Goal: Information Seeking & Learning: Understand process/instructions

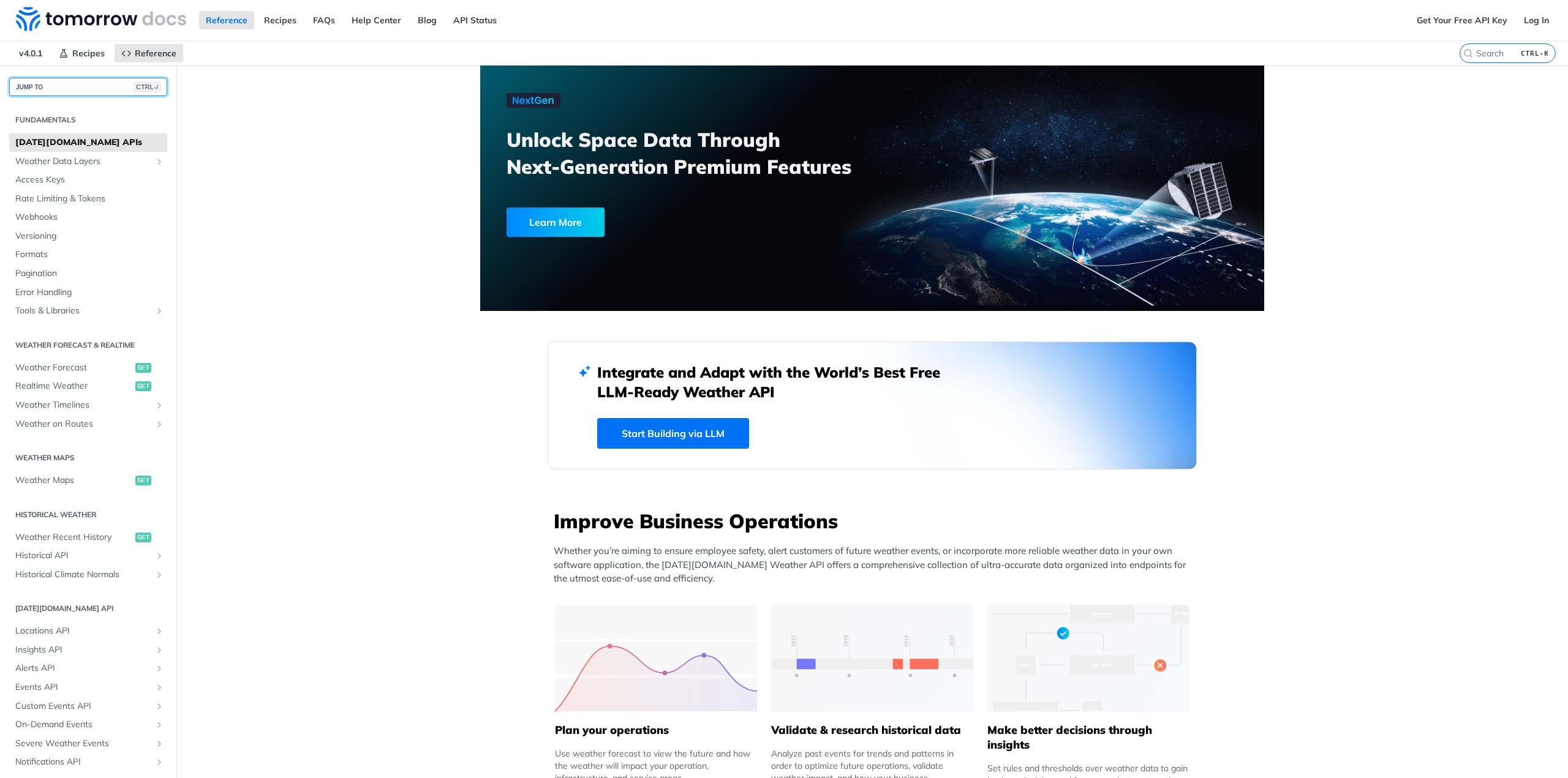
click at [63, 90] on button "JUMP TO CTRL-/" at bounding box center [88, 87] width 158 height 19
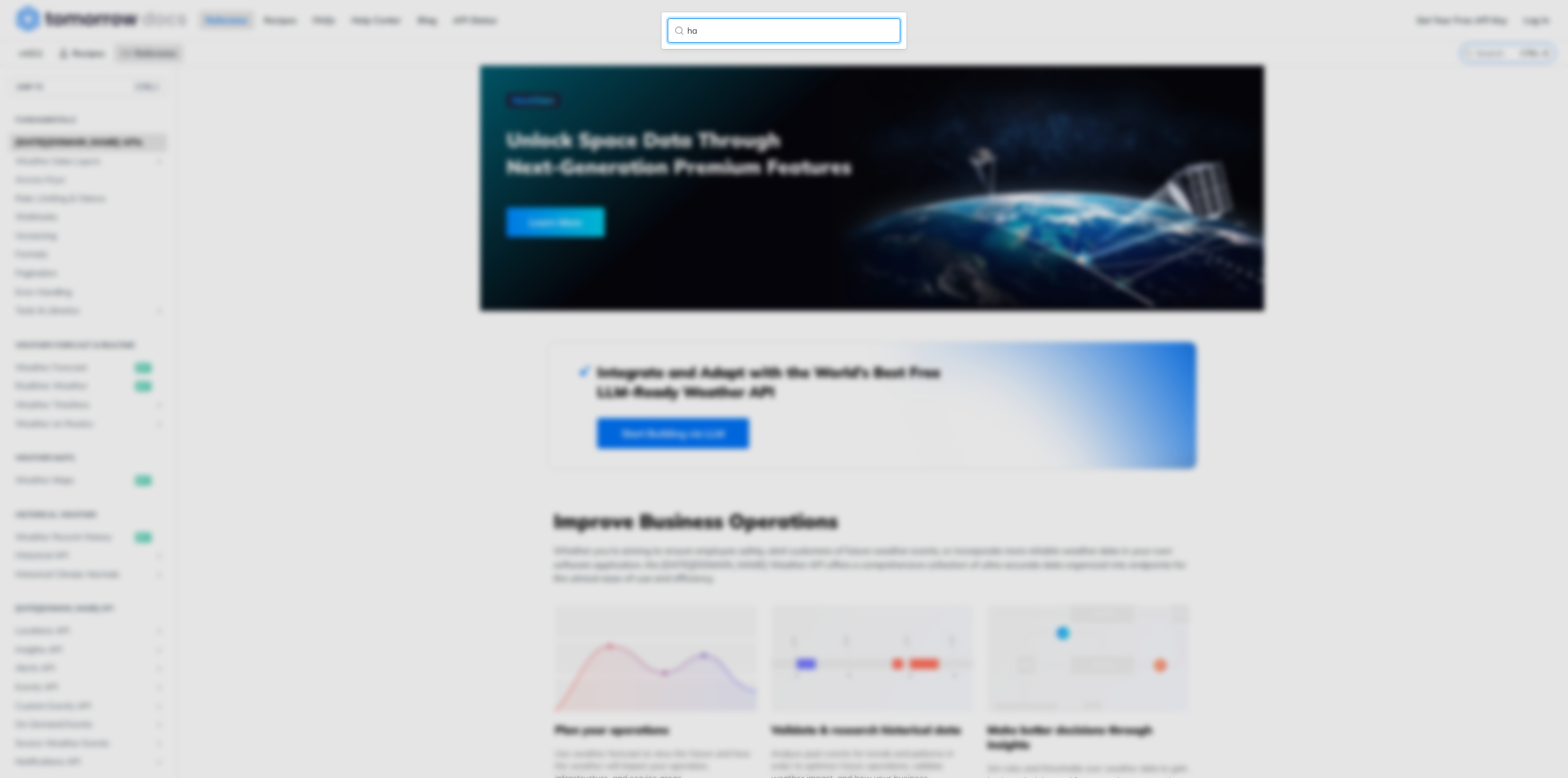
type input "h"
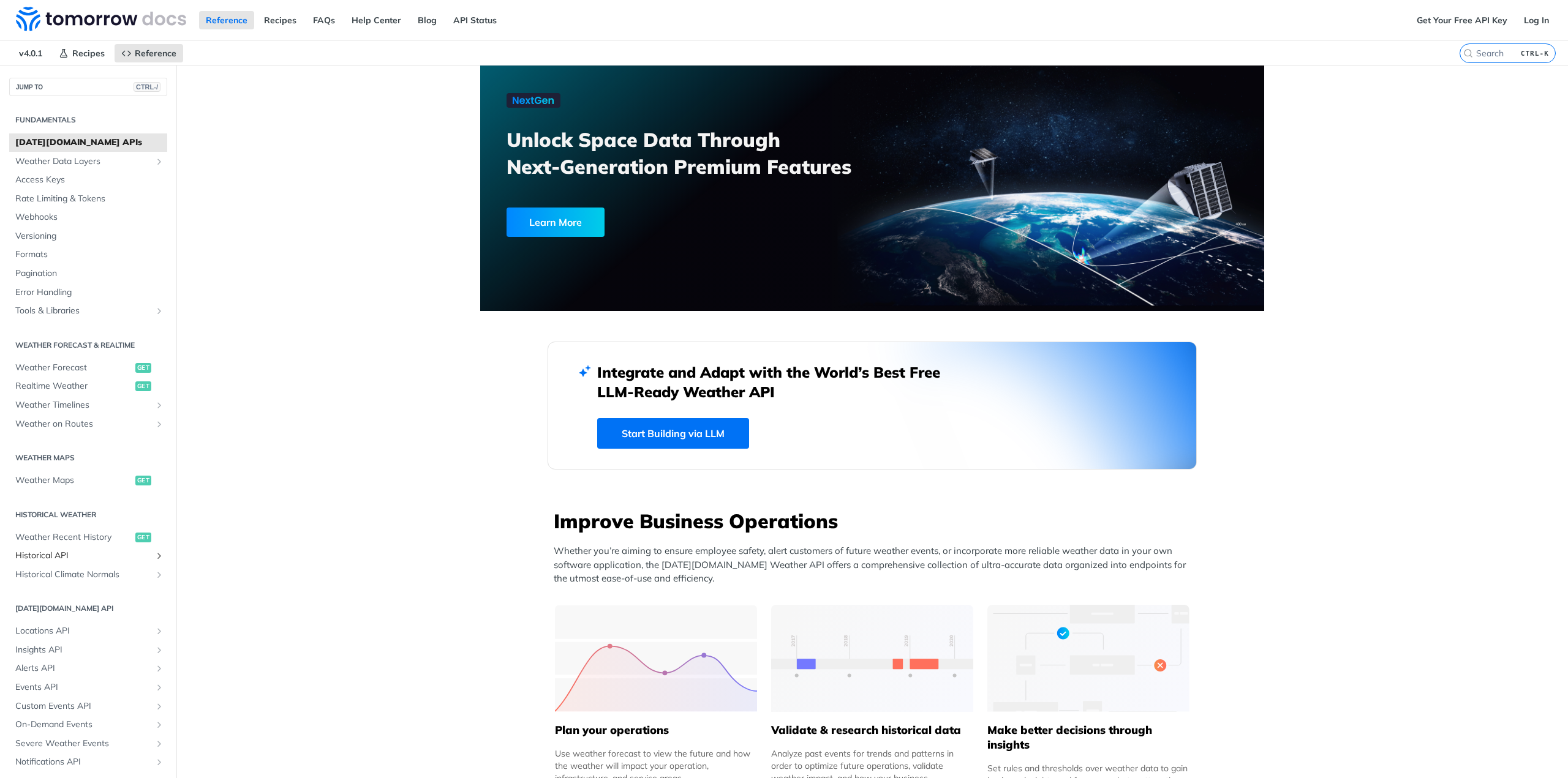
click at [61, 554] on span "Historical API" at bounding box center [83, 556] width 136 height 12
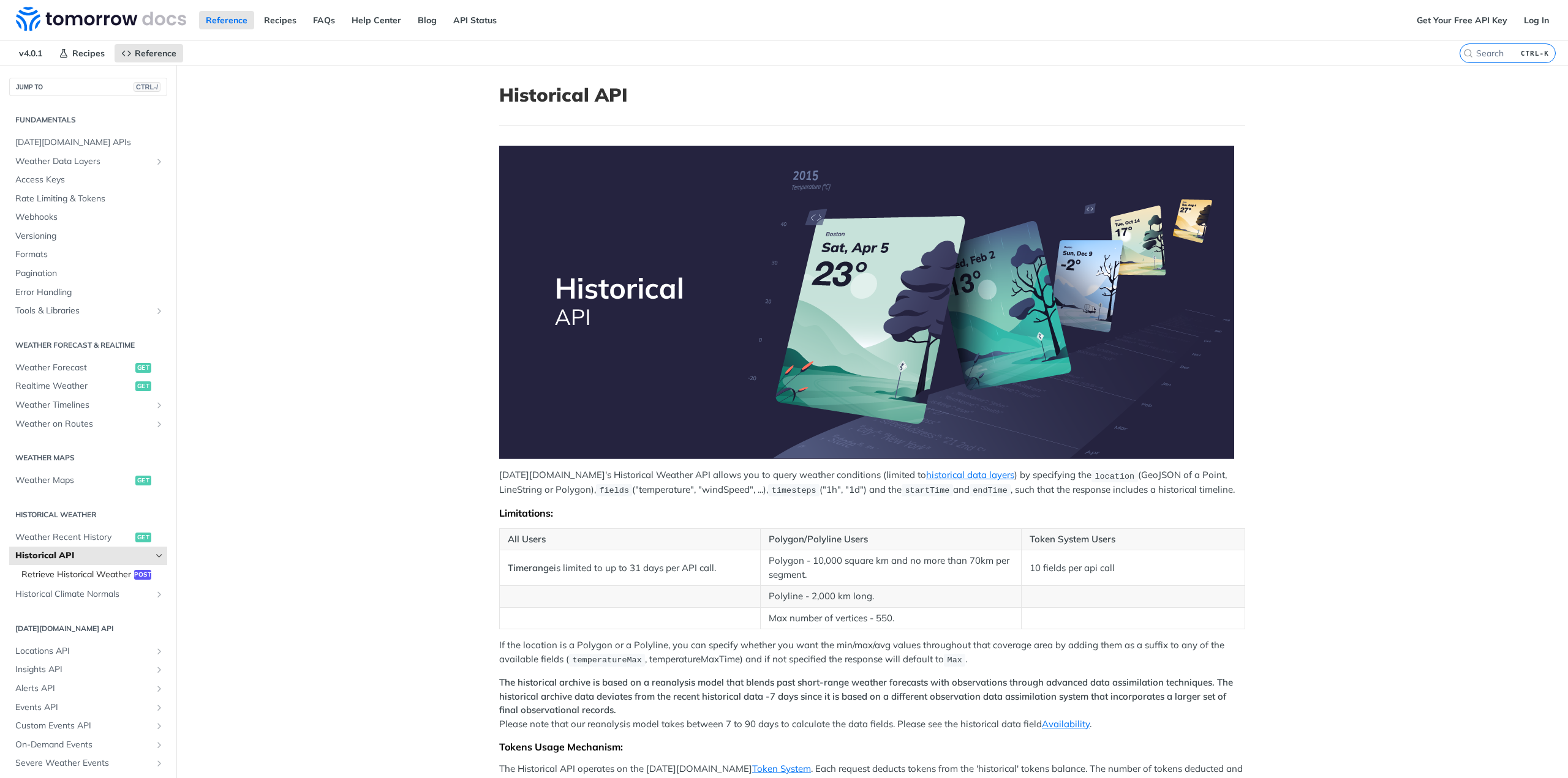
click at [82, 578] on span "Retrieve Historical Weather" at bounding box center [76, 575] width 109 height 12
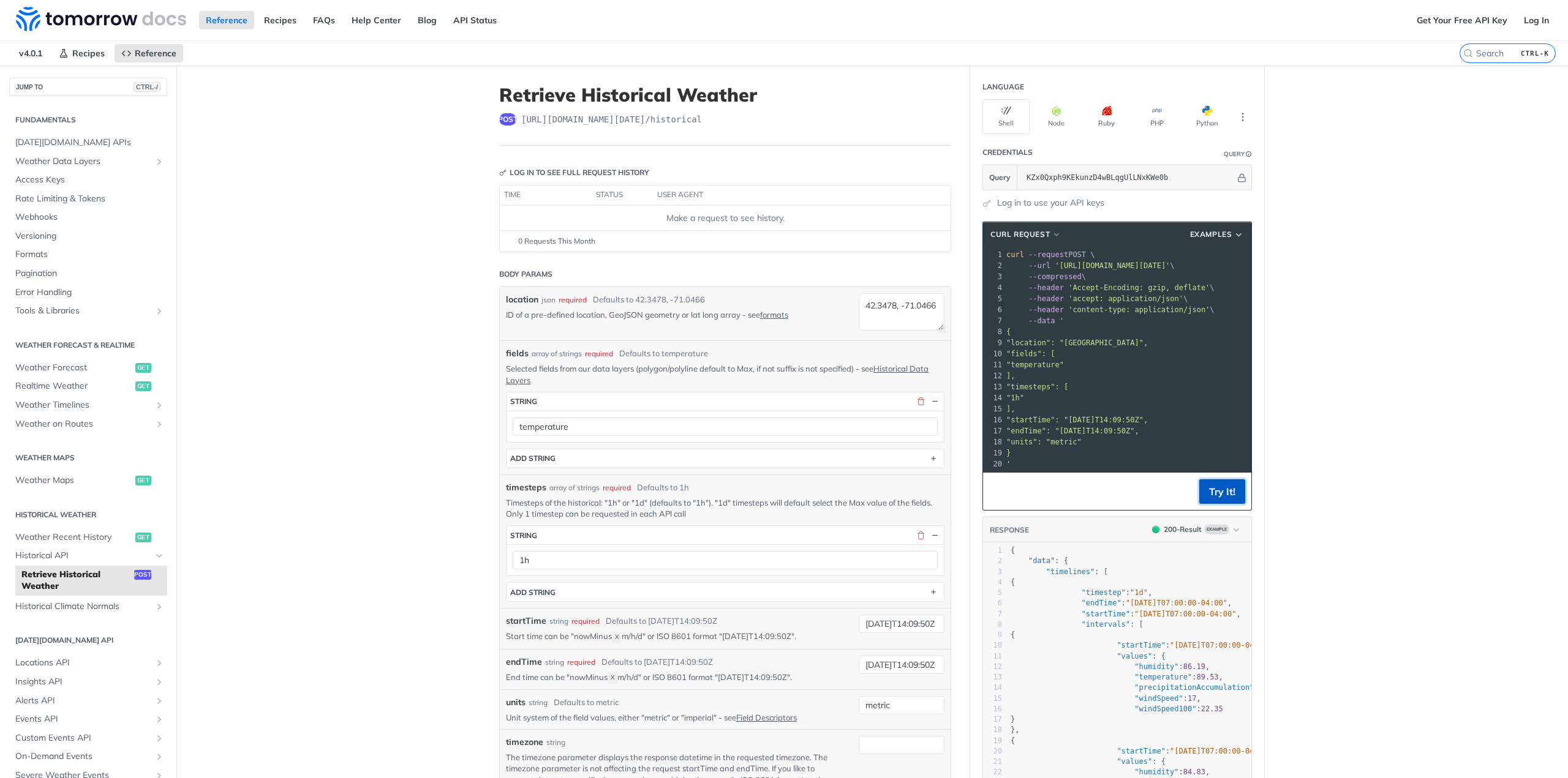
click at [1213, 494] on button "Try It!" at bounding box center [1222, 491] width 46 height 24
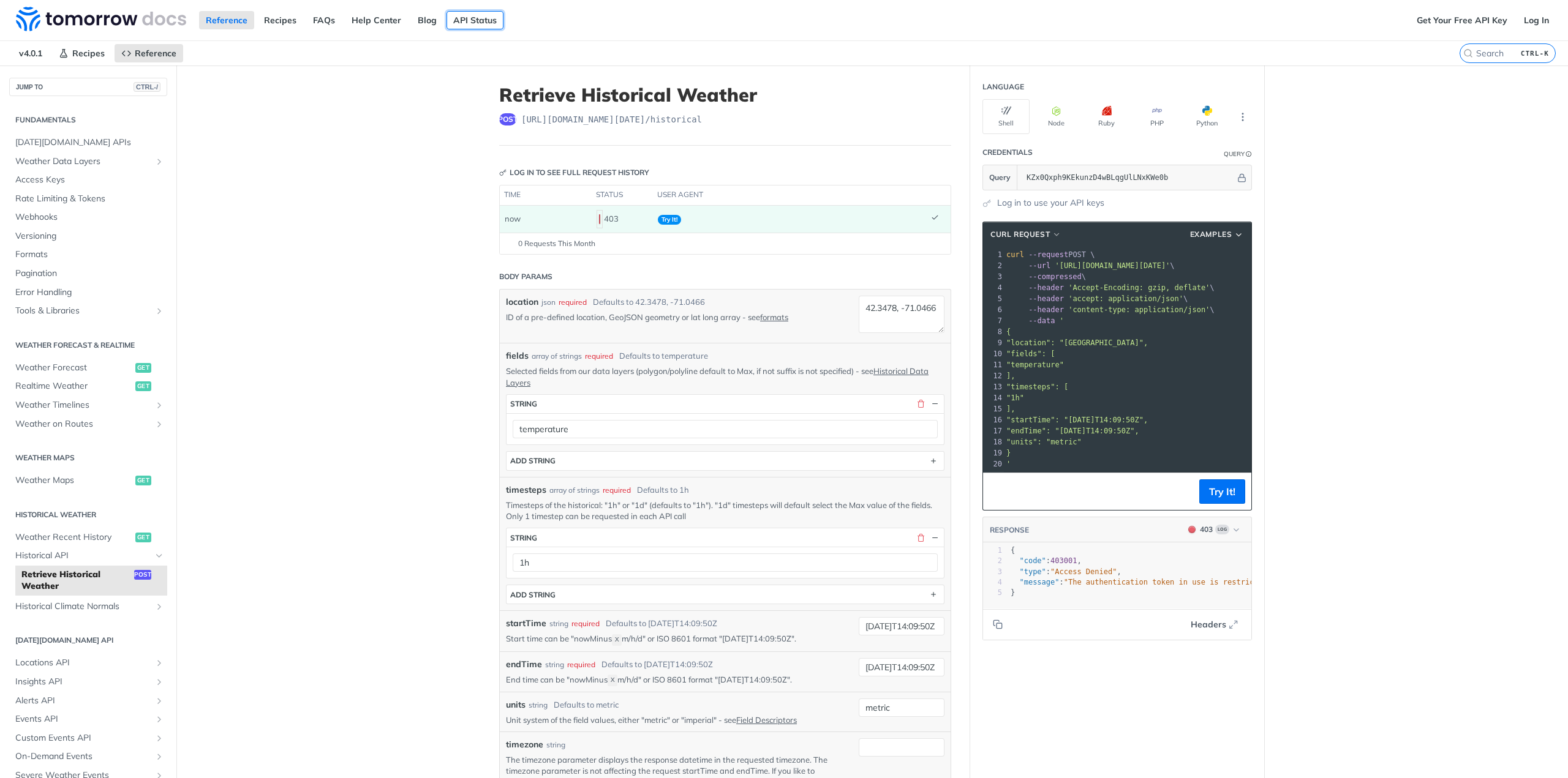
click at [471, 15] on link "API Status" at bounding box center [475, 20] width 57 height 19
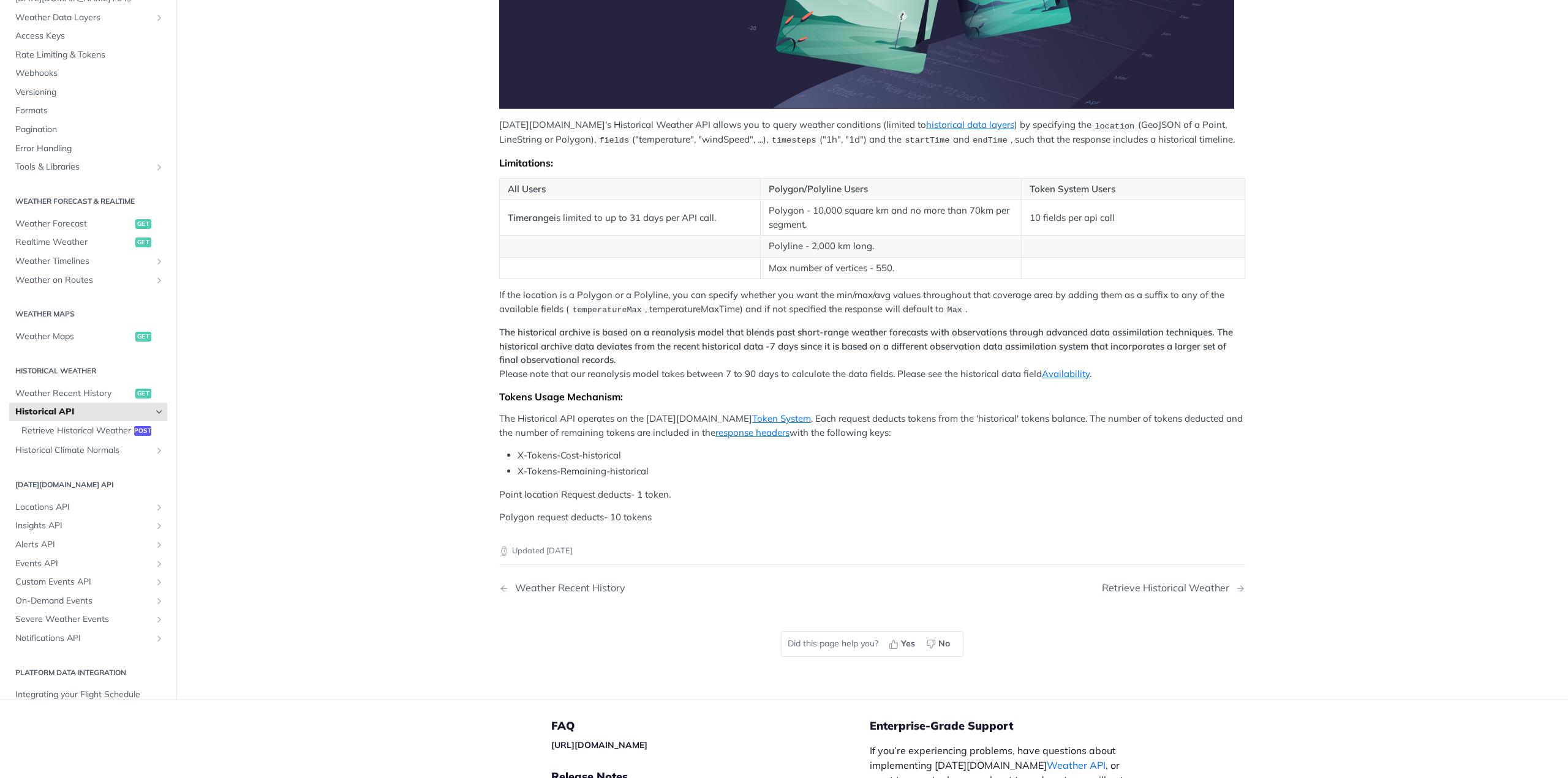
scroll to position [185, 0]
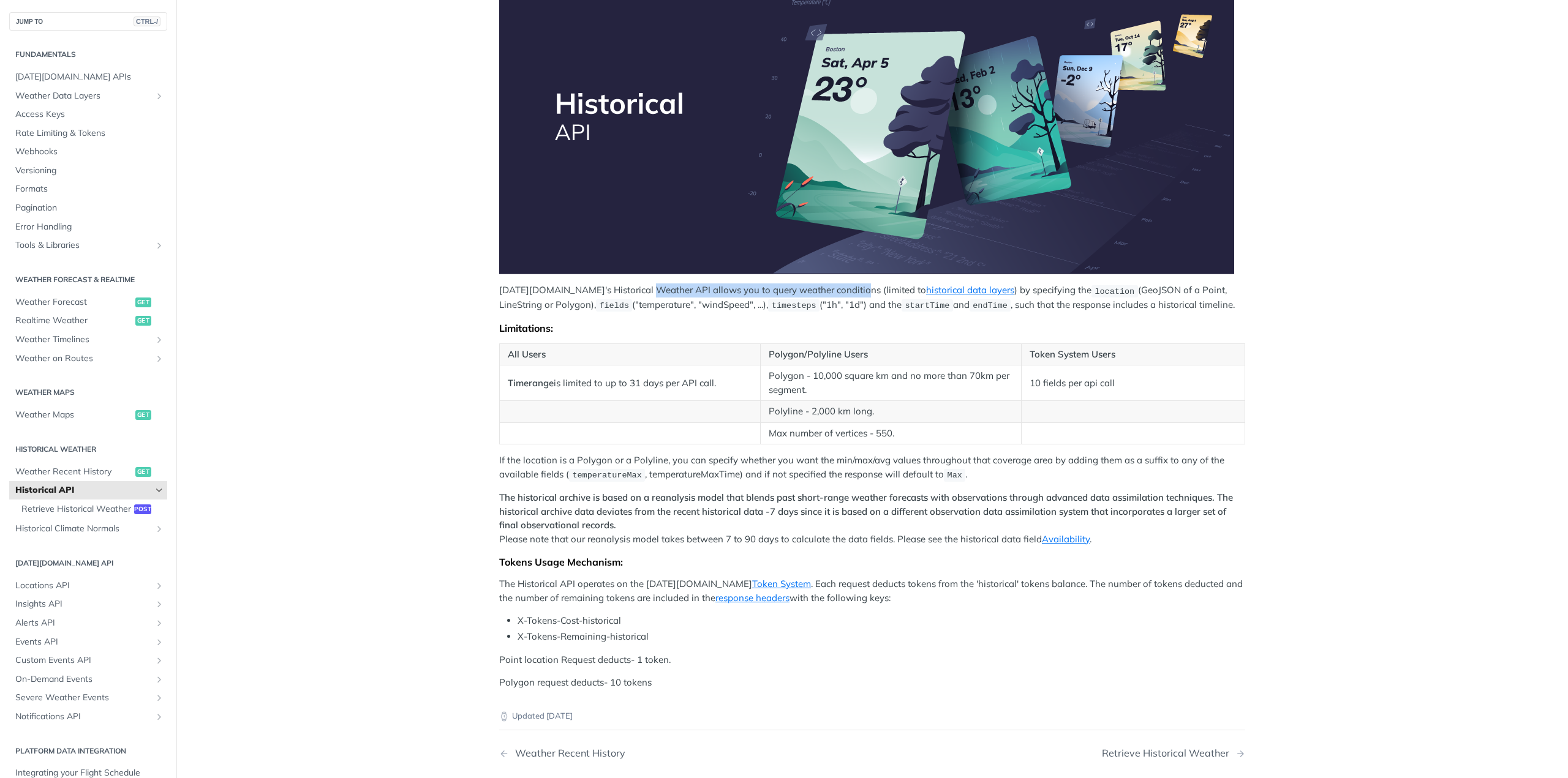
drag, startPoint x: 652, startPoint y: 292, endPoint x: 842, endPoint y: 287, distance: 190.1
click at [842, 287] on p "Tomorrow.io's Historical Weather API allows you to query weather conditions (li…" at bounding box center [872, 298] width 746 height 29
click at [846, 282] on div "Tomorrow.io's Historical Weather API allows you to query weather conditions (li…" at bounding box center [872, 325] width 746 height 729
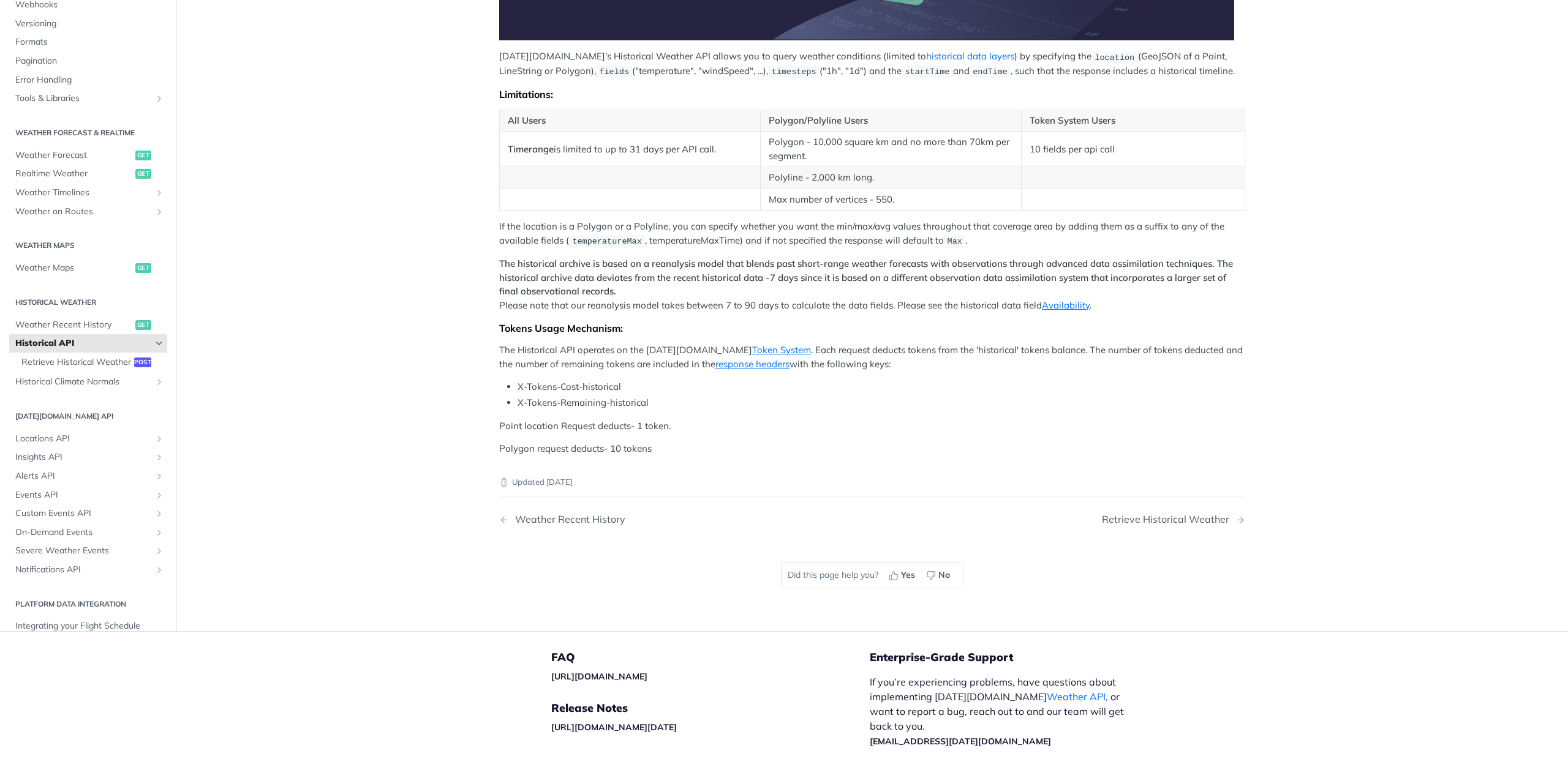
scroll to position [430, 0]
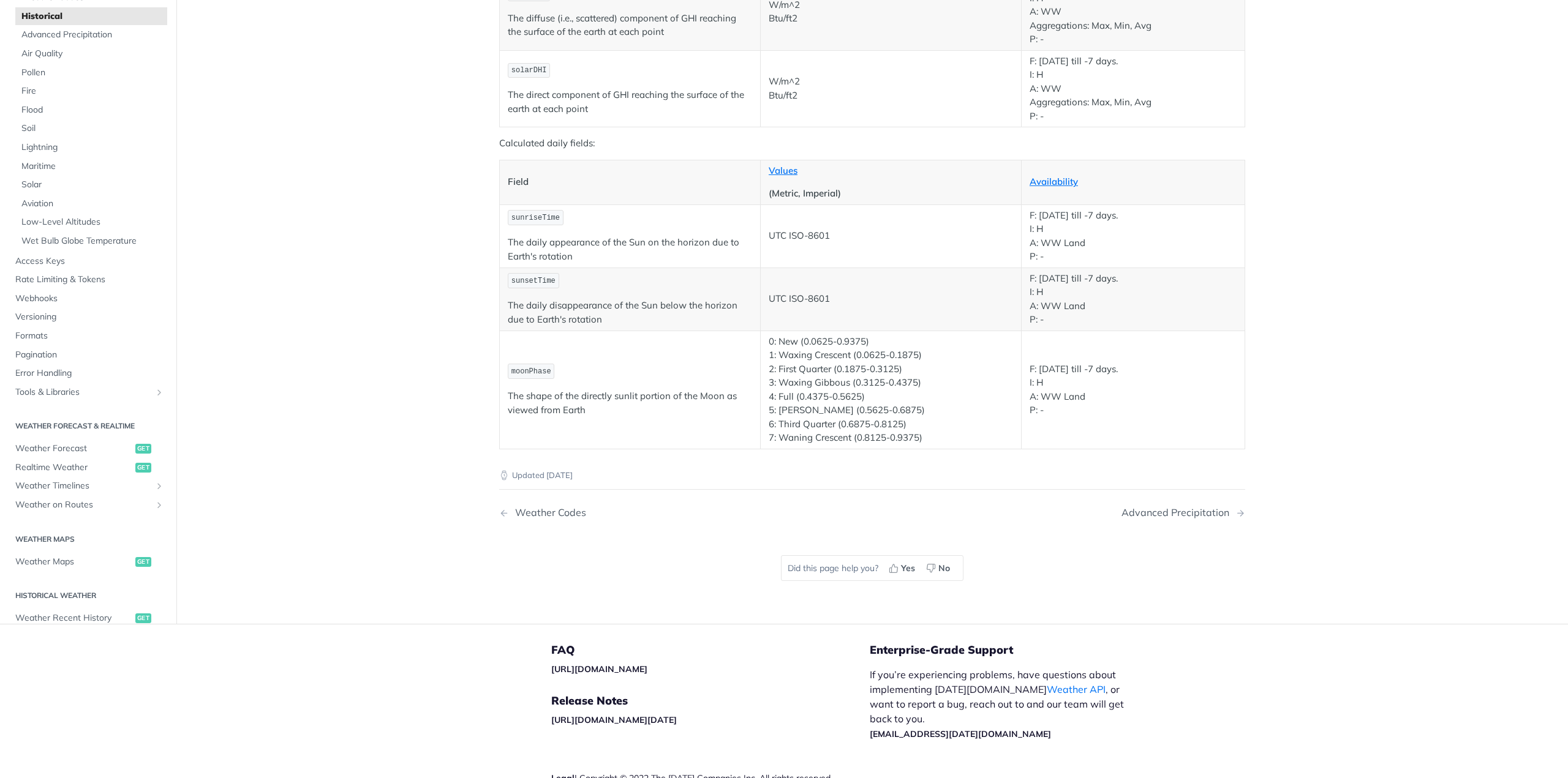
scroll to position [2081, 0]
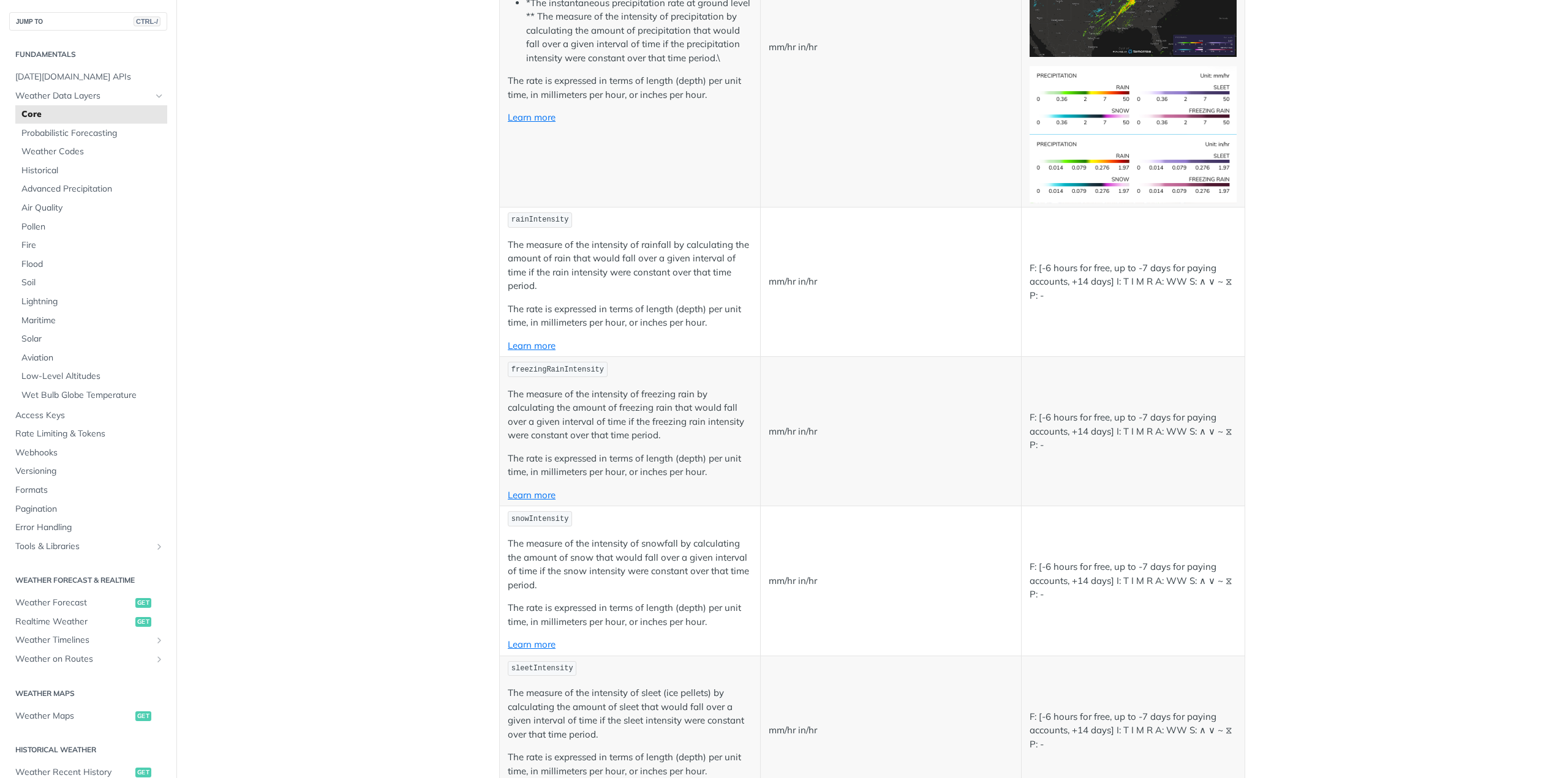
scroll to position [2448, 0]
